Goal: Communication & Community: Answer question/provide support

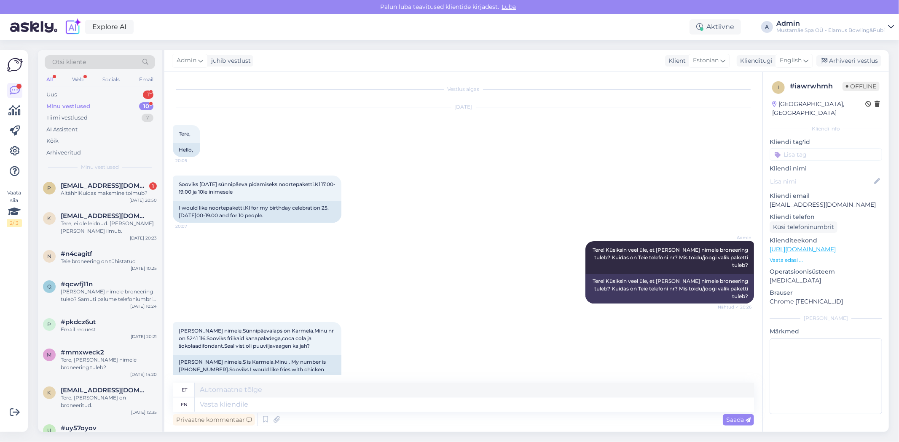
scroll to position [208, 0]
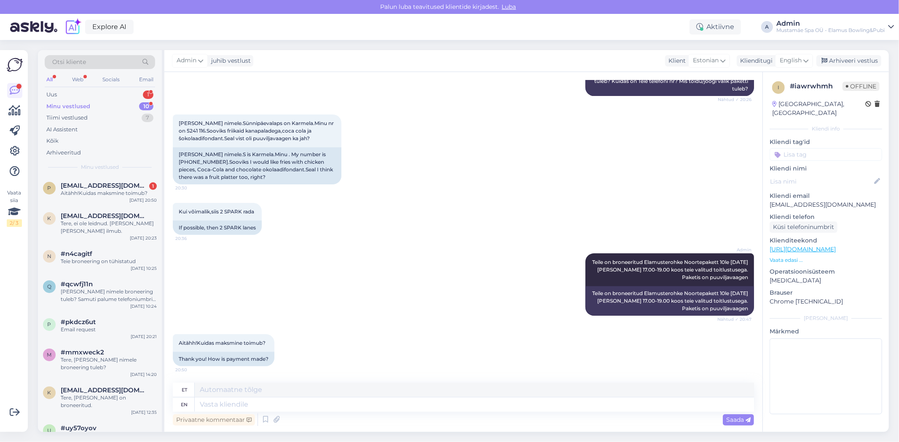
drag, startPoint x: 96, startPoint y: 104, endPoint x: 228, endPoint y: 99, distance: 132.8
click at [96, 104] on div "Minu vestlused 10" at bounding box center [100, 107] width 110 height 12
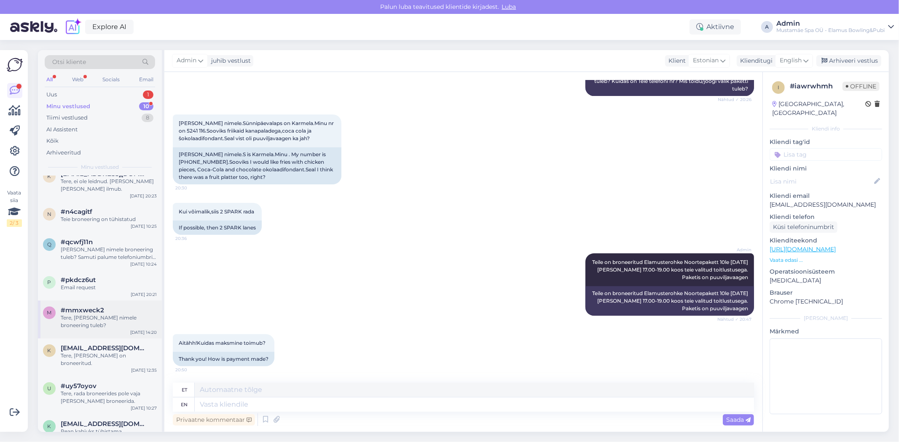
scroll to position [78, 0]
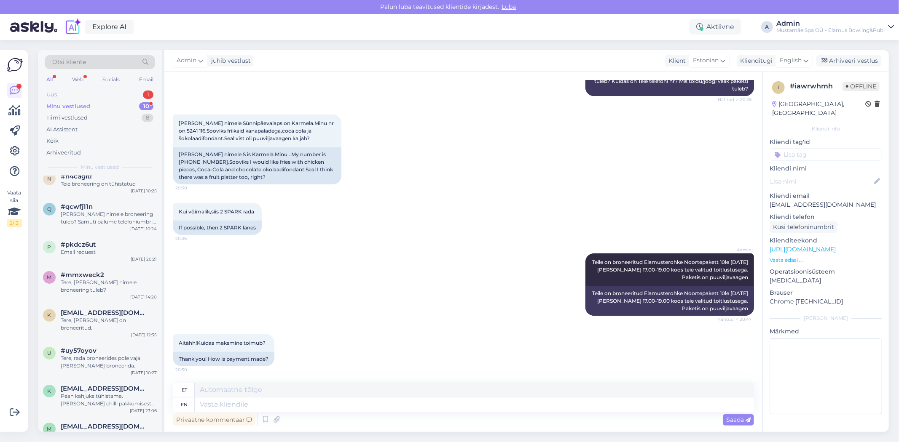
click at [80, 91] on div "Uus 1" at bounding box center [100, 95] width 110 height 12
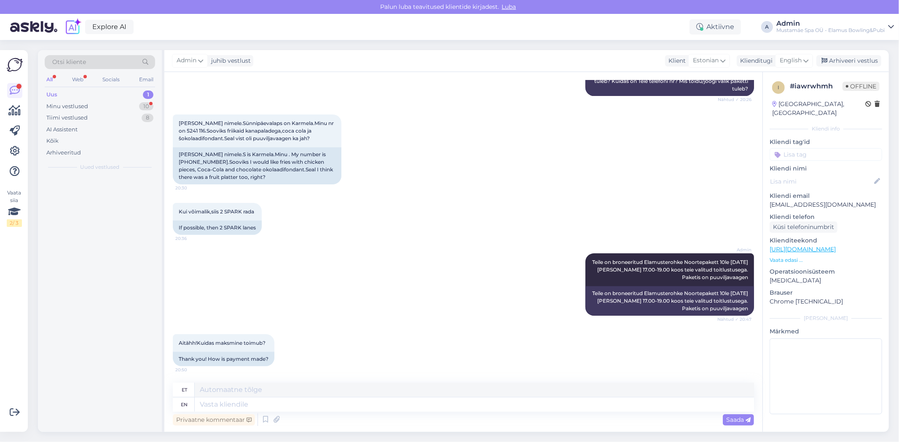
scroll to position [0, 0]
click at [70, 115] on div "Tiimi vestlused" at bounding box center [66, 118] width 41 height 8
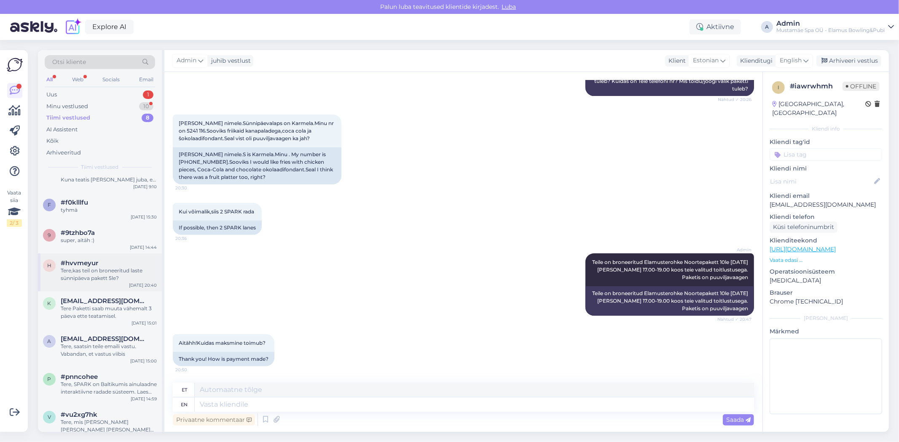
scroll to position [32, 0]
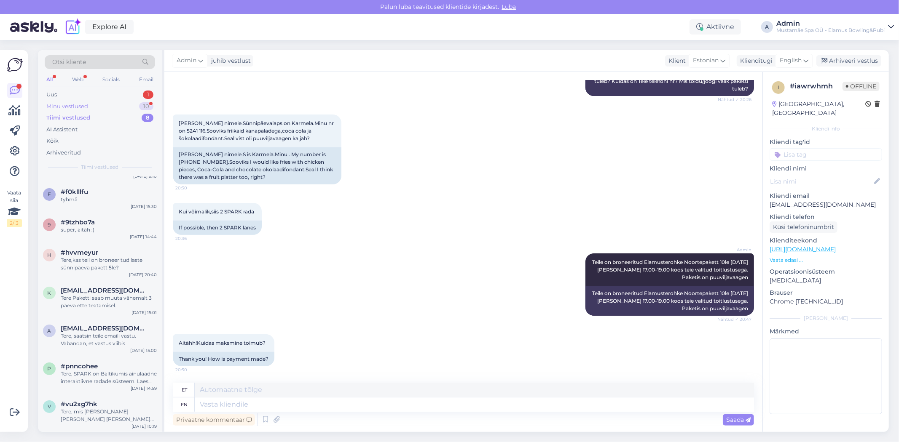
click at [70, 104] on div "Minu vestlused" at bounding box center [67, 106] width 42 height 8
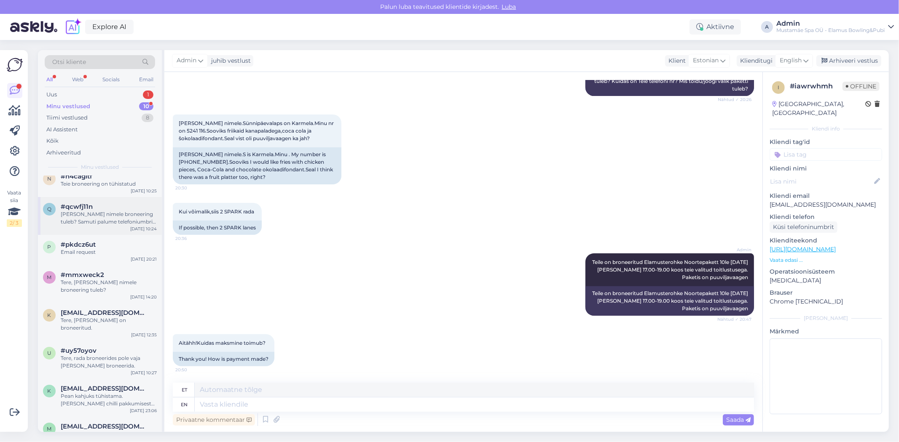
scroll to position [0, 0]
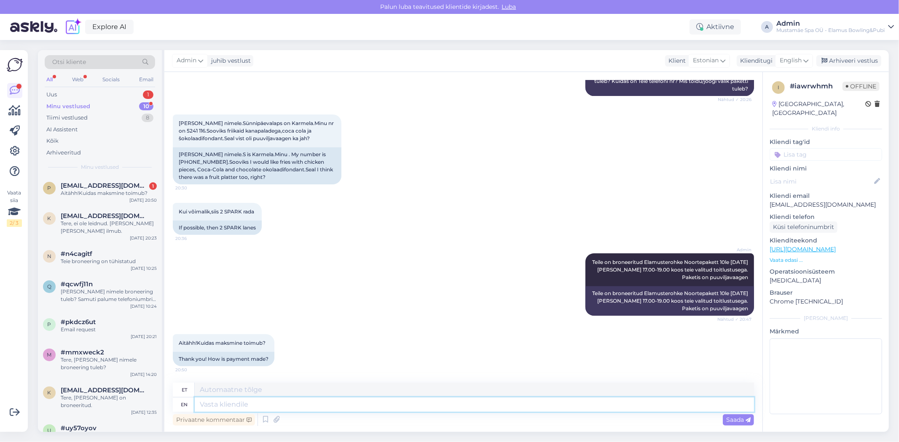
click at [278, 408] on textarea at bounding box center [474, 405] width 559 height 14
click at [238, 389] on textarea at bounding box center [474, 390] width 559 height 14
type textarea "t"
type textarea "tere [PERSON_NAME]"
click at [797, 57] on span "English" at bounding box center [790, 60] width 22 height 9
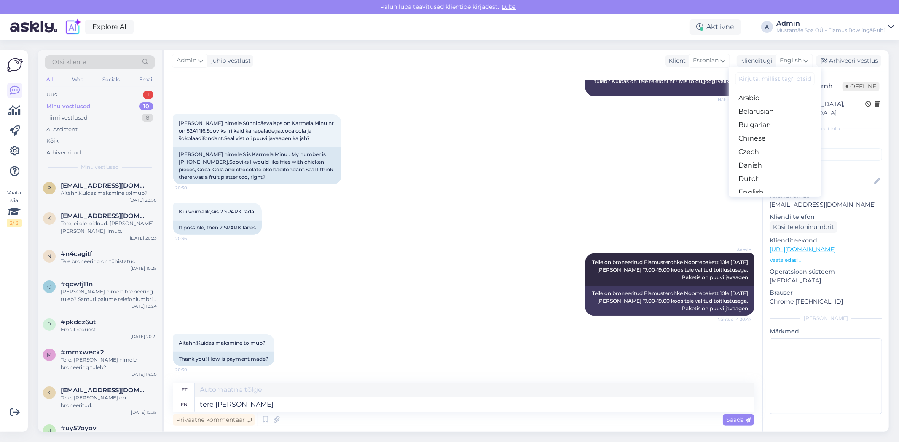
click at [765, 81] on input at bounding box center [774, 78] width 79 height 13
type input "est"
click at [761, 98] on link "Estonian" at bounding box center [774, 97] width 93 height 13
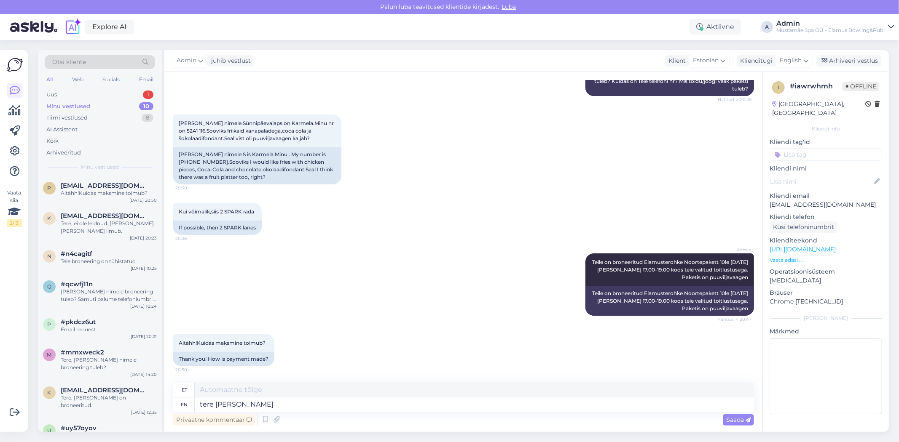
scroll to position [196, 0]
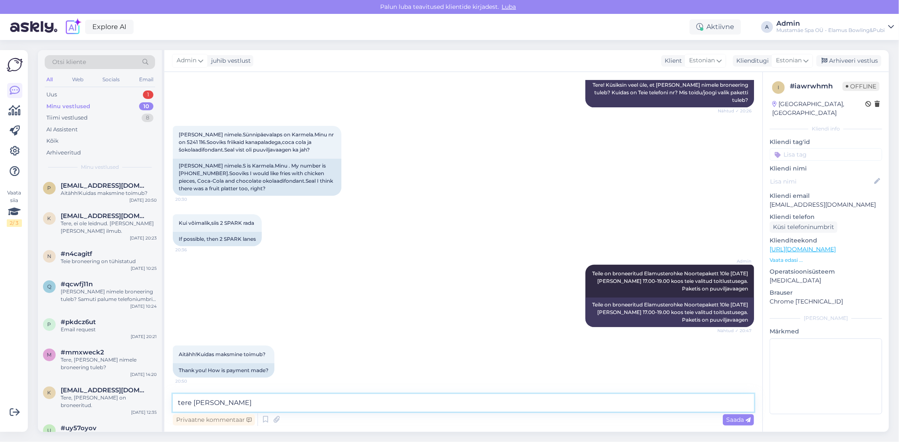
click at [219, 405] on textarea "tere [PERSON_NAME]" at bounding box center [463, 403] width 581 height 18
type textarea "t"
click at [716, 61] on icon at bounding box center [718, 60] width 5 height 9
type input "eng"
click at [683, 93] on link "English" at bounding box center [693, 97] width 93 height 13
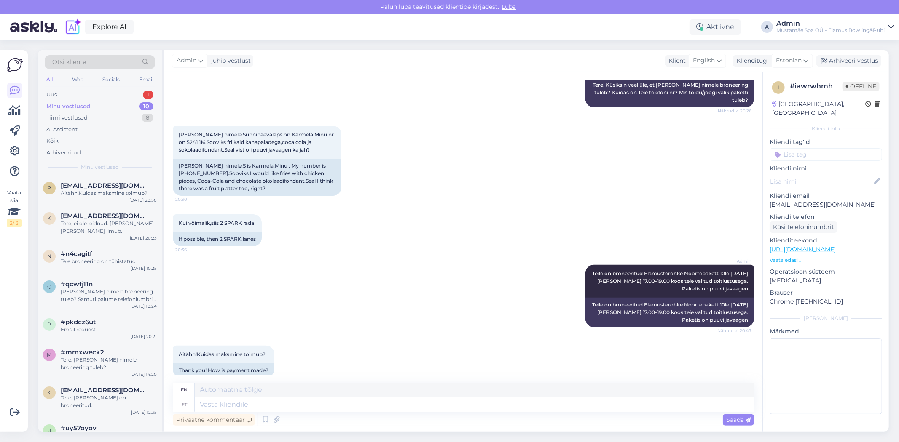
scroll to position [208, 0]
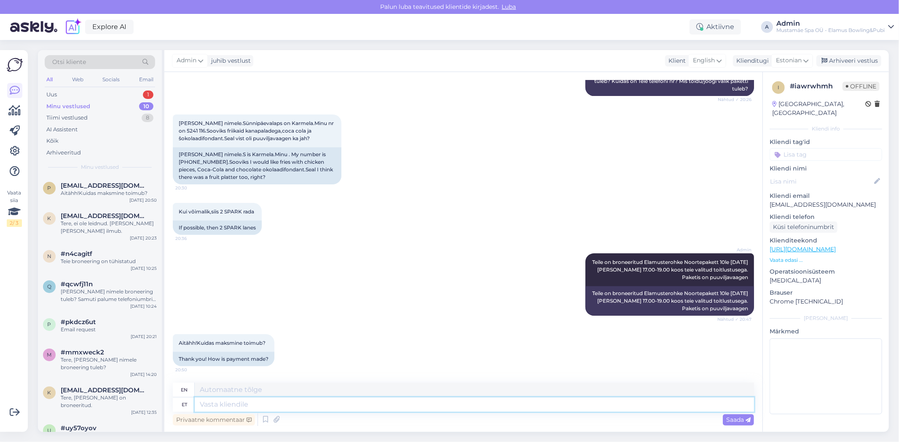
click at [232, 408] on textarea at bounding box center [474, 405] width 559 height 14
type textarea "tere"
type textarea "hello"
type textarea "t"
type textarea "Tasumine t"
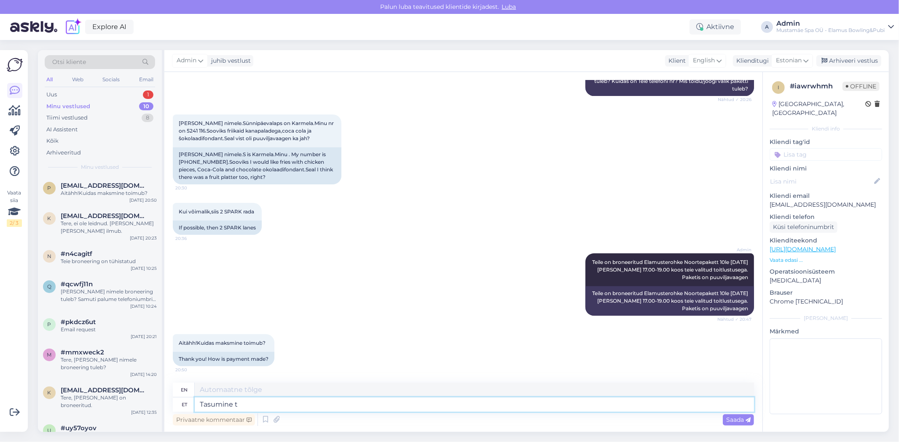
type textarea "Payment"
type textarea "Tasumine toimub ko"
type textarea "Payment is being made."
type textarea "Tasumine toimub kohapeal en"
type textarea "Payment is made on site."
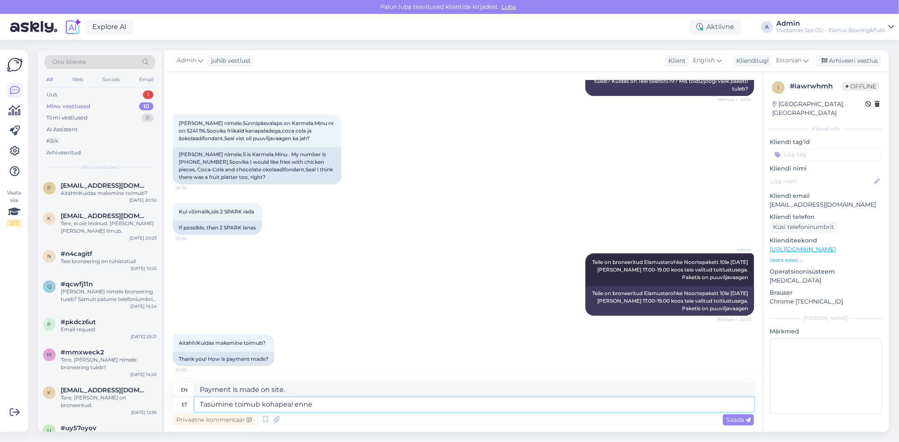
type textarea "Tasumine toimub kohapeal enne m"
type textarea "Payment is made on site before"
type textarea "Tasumine toimub kohapeal enne mängu a"
type textarea "Payment is made on site before the game."
type textarea "Tasumine toimub kohapeal enne mängu algust."
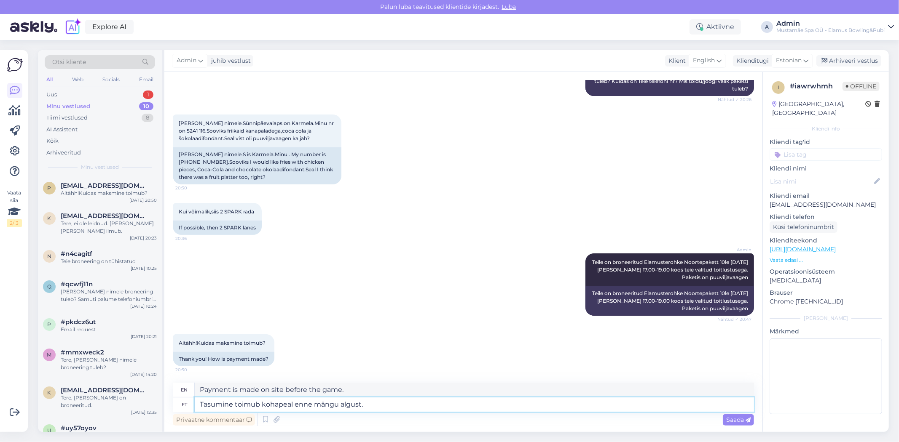
type textarea "Payment is made on site before the game starts."
type textarea "Tasumine toimub kohapeal enne mängu algust."
click at [742, 420] on span "Saada" at bounding box center [738, 420] width 24 height 8
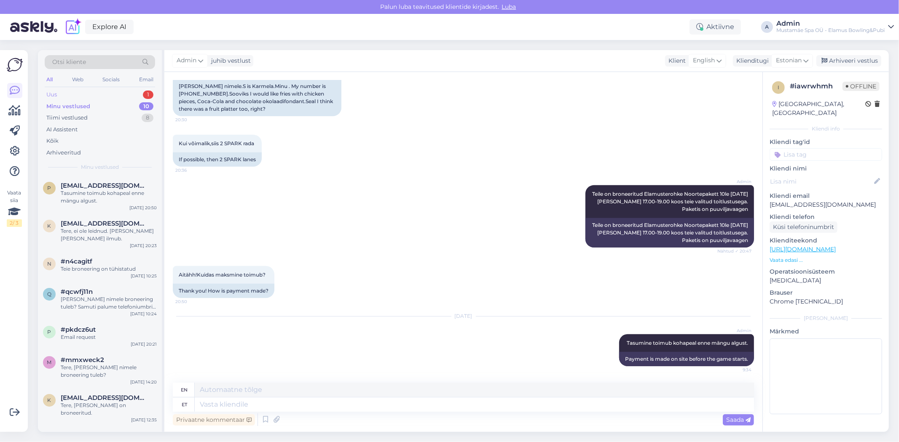
click at [78, 97] on div "Uus 1" at bounding box center [100, 95] width 110 height 12
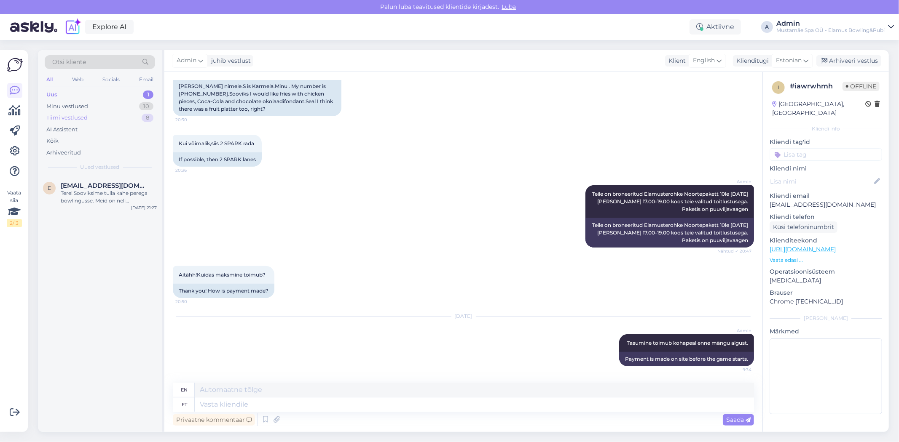
click at [89, 120] on div "Tiimi vestlused 8" at bounding box center [100, 118] width 110 height 12
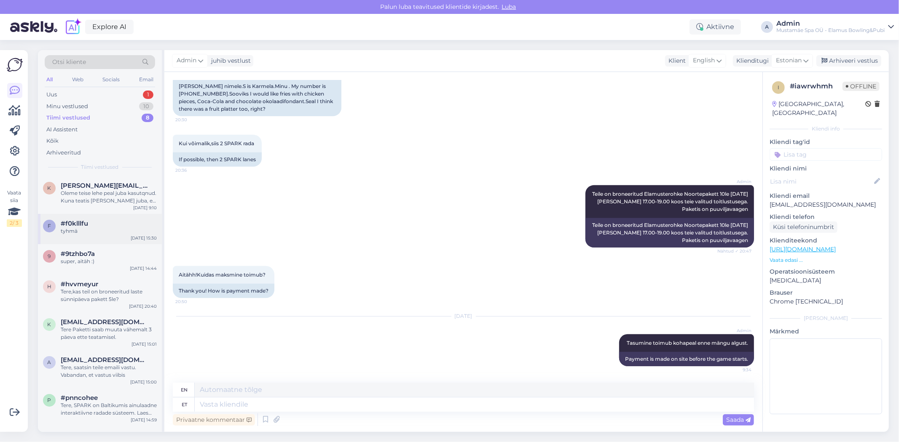
scroll to position [32, 0]
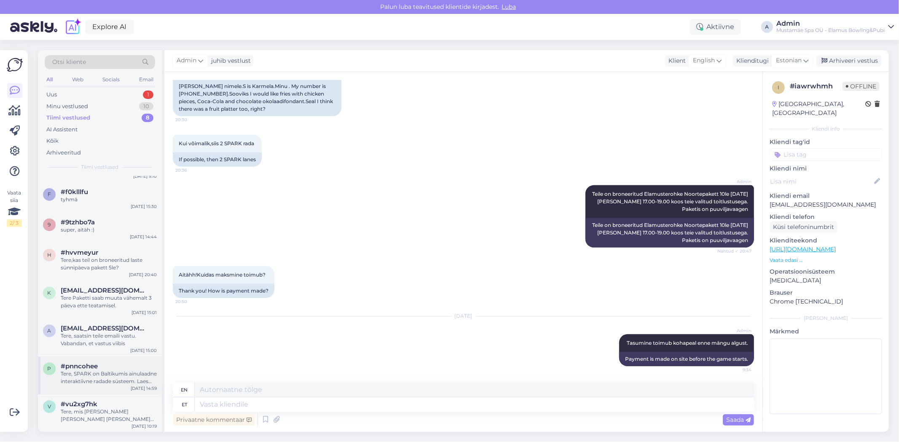
click at [96, 361] on div "p #pnncohee Tere, SPARK on Baltikumis ainulaadne interaktiivne radade süsteem. …" at bounding box center [100, 376] width 124 height 38
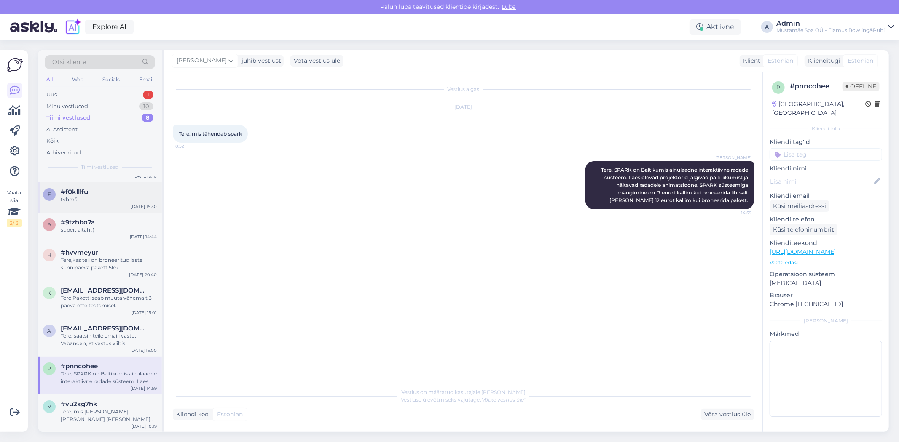
scroll to position [0, 0]
click at [101, 221] on div "#9tzhbo7a" at bounding box center [109, 223] width 96 height 8
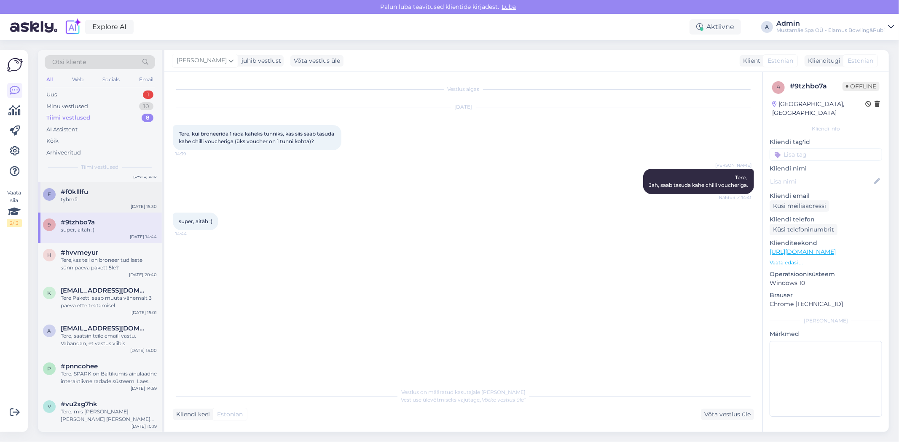
click at [88, 196] on div "tyhmä" at bounding box center [109, 200] width 96 height 8
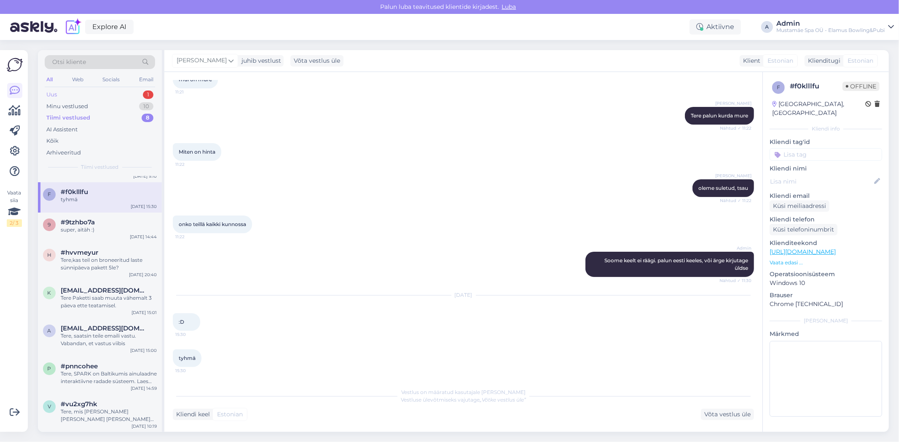
click at [71, 95] on div "Uus 1" at bounding box center [100, 95] width 110 height 12
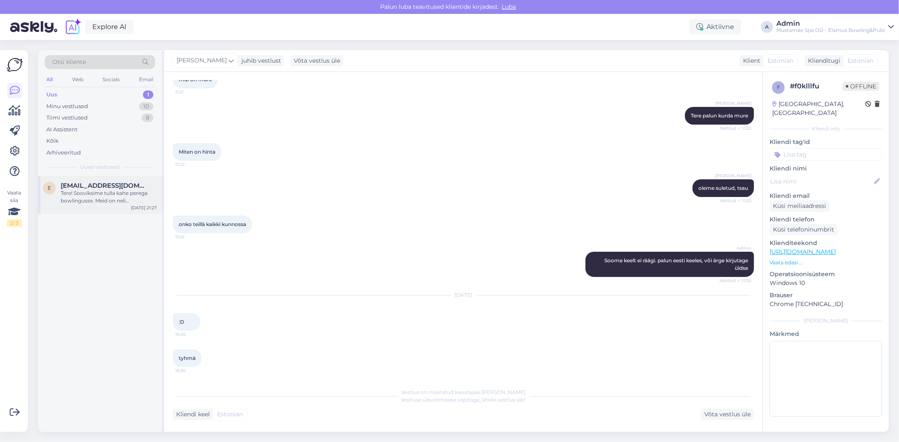
click at [85, 193] on div "Tere! Sooviksime tulla kahe perega bowlingusse. Meid on neli täiskasvanut [PERS…" at bounding box center [109, 197] width 96 height 15
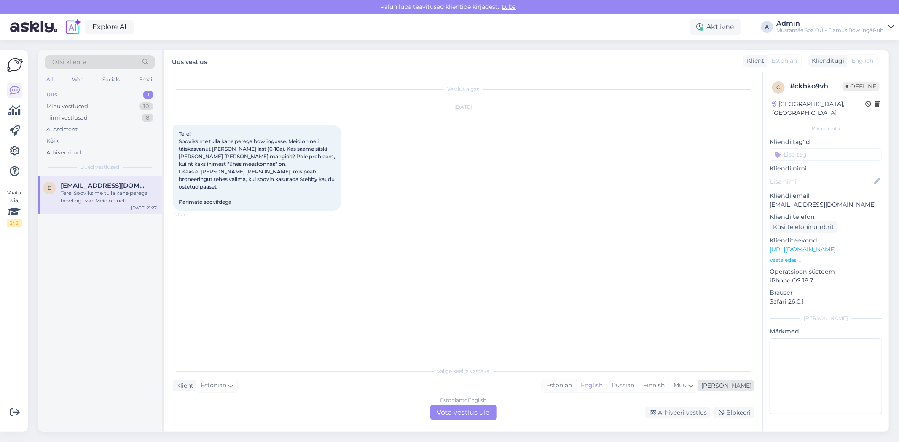
click at [576, 388] on div "Estonian" at bounding box center [559, 386] width 34 height 13
